Goal: Transaction & Acquisition: Purchase product/service

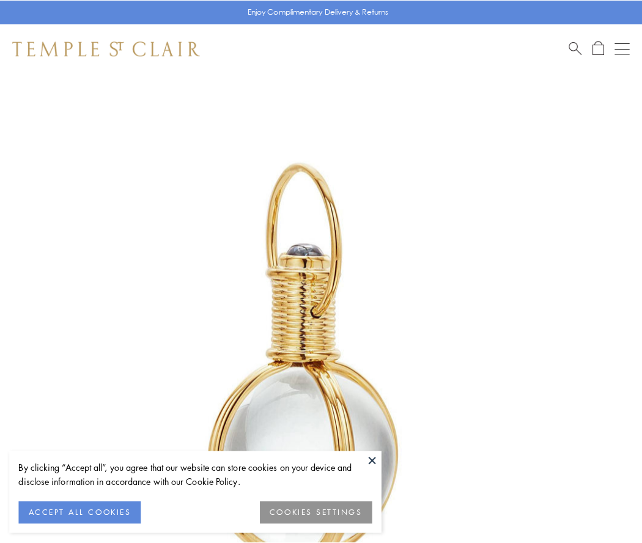
scroll to position [319, 0]
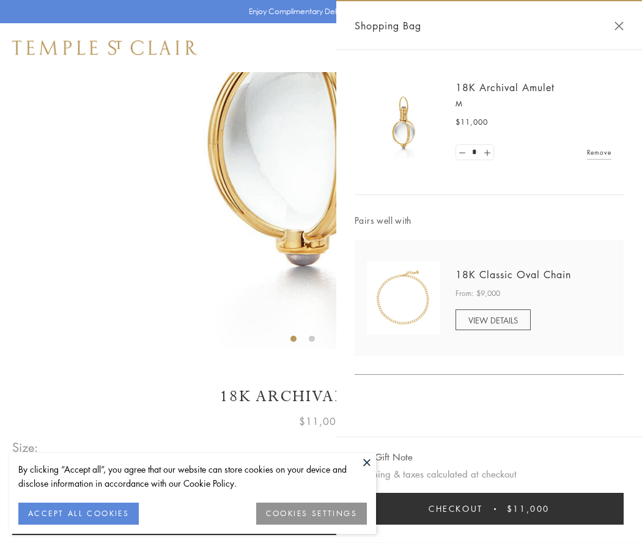
click at [489, 508] on button "Checkout $11,000" at bounding box center [488, 509] width 269 height 32
